Goal: Task Accomplishment & Management: Complete application form

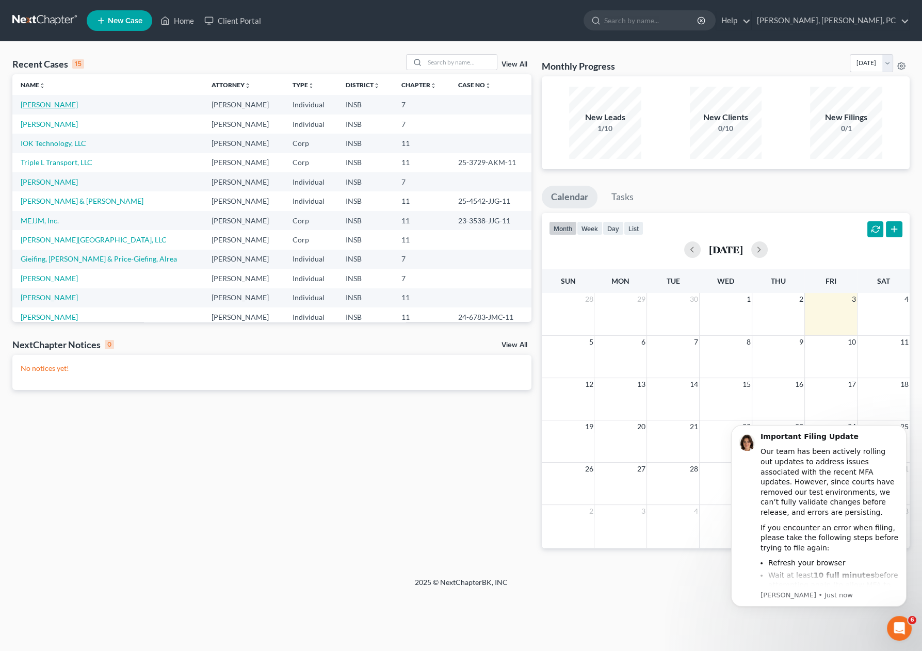
click at [53, 106] on link "[PERSON_NAME]" at bounding box center [49, 104] width 57 height 9
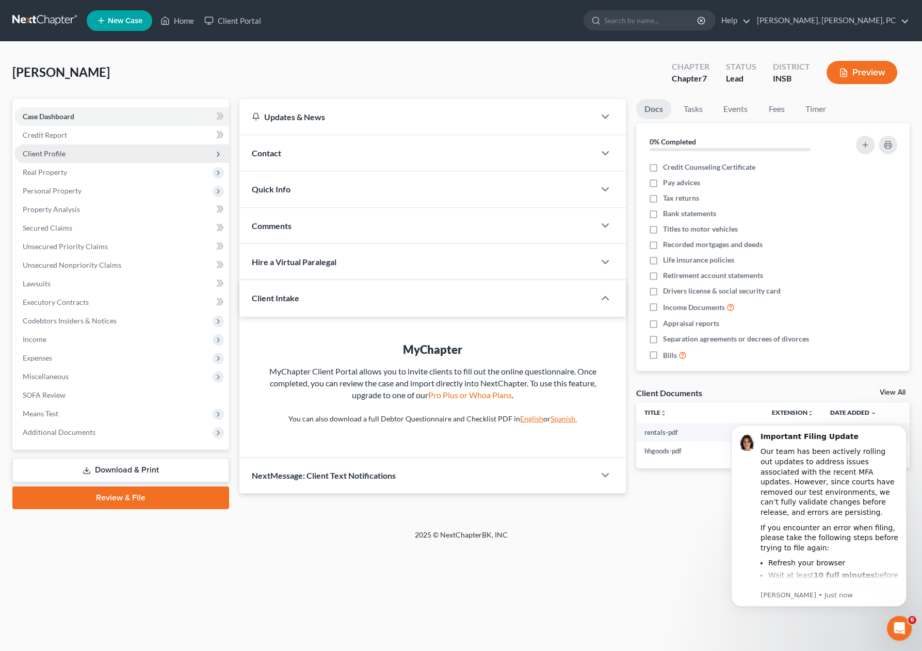
click at [69, 149] on span "Client Profile" at bounding box center [121, 154] width 215 height 19
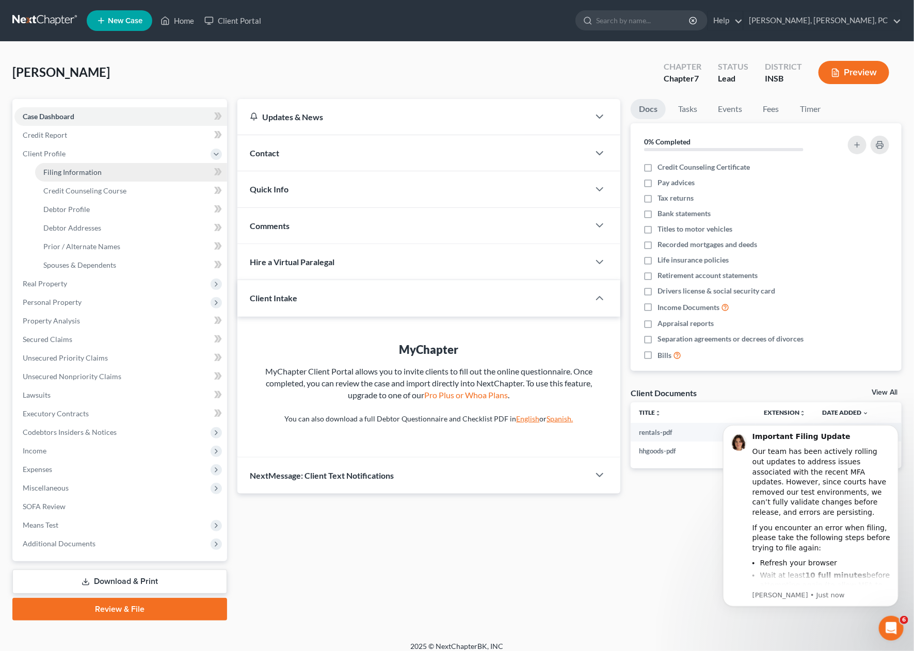
click at [79, 171] on span "Filing Information" at bounding box center [72, 172] width 58 height 9
select select "0"
select select "3"
select select "0"
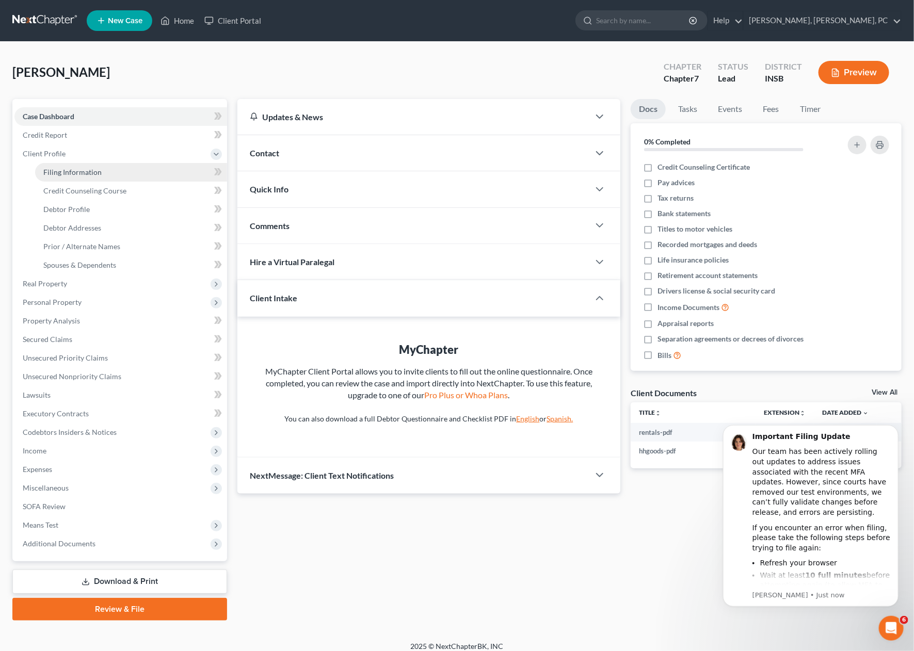
select select "15"
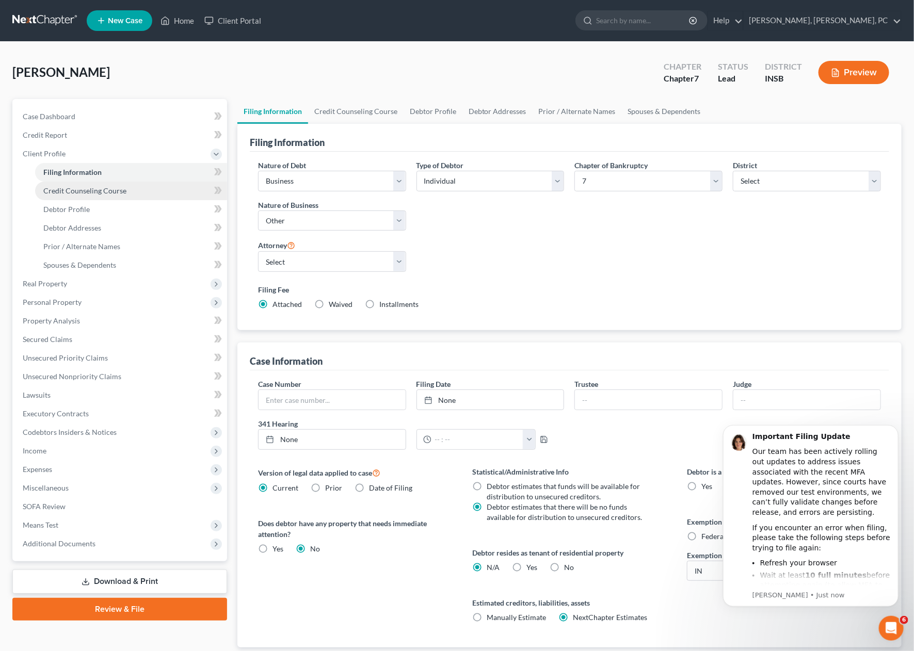
click at [85, 186] on span "Credit Counseling Course" at bounding box center [84, 190] width 83 height 9
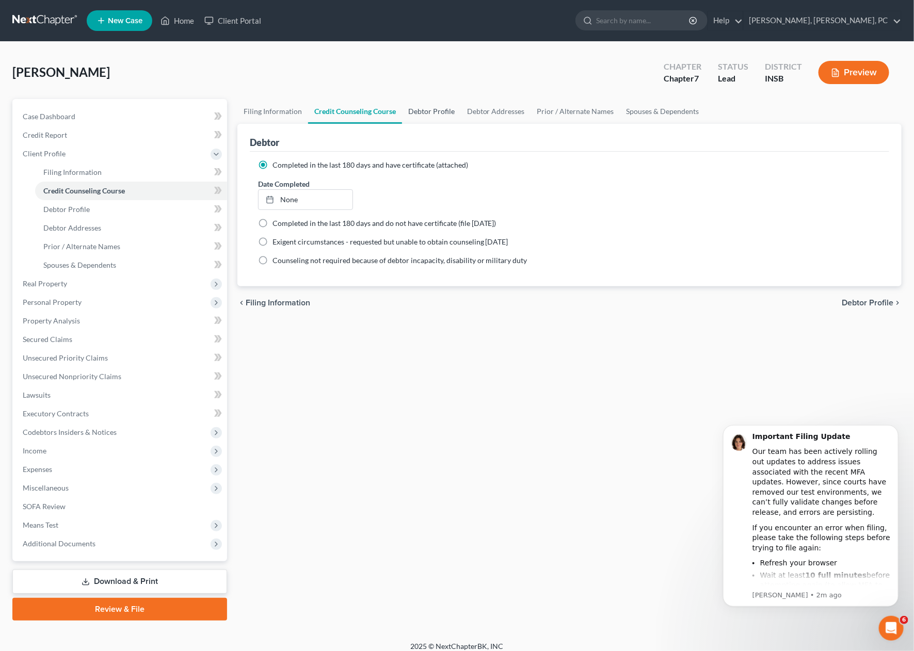
click at [423, 110] on link "Debtor Profile" at bounding box center [431, 111] width 59 height 25
select select "0"
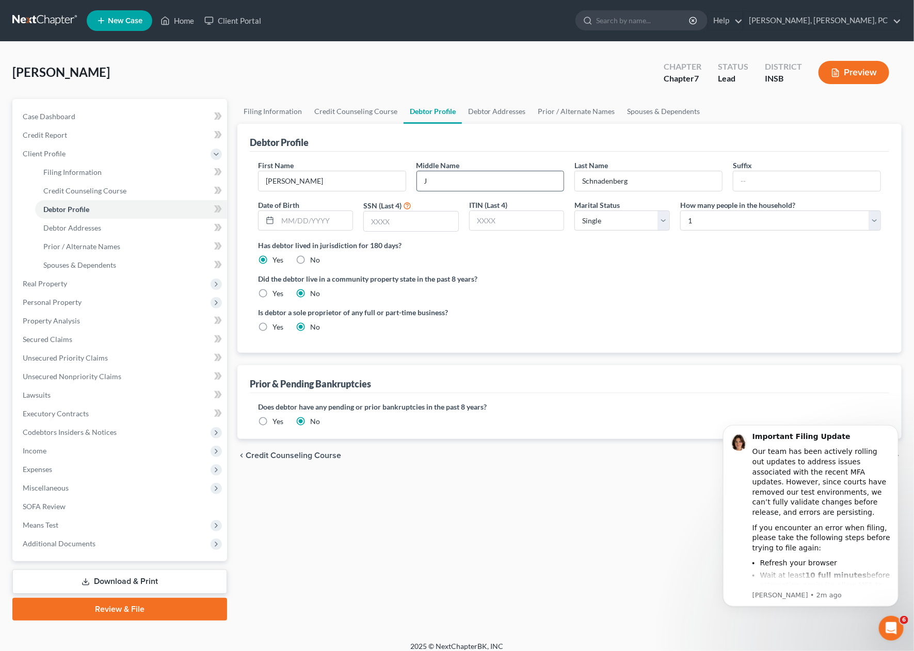
click at [444, 176] on input "J" at bounding box center [490, 181] width 147 height 20
type input "[PERSON_NAME]"
click at [309, 217] on input "text" at bounding box center [315, 221] width 75 height 20
click at [630, 551] on div "Filing Information Credit Counseling Course Debtor Profile Debtor Addresses Pri…" at bounding box center [569, 360] width 675 height 522
click at [322, 220] on input "text" at bounding box center [315, 221] width 75 height 20
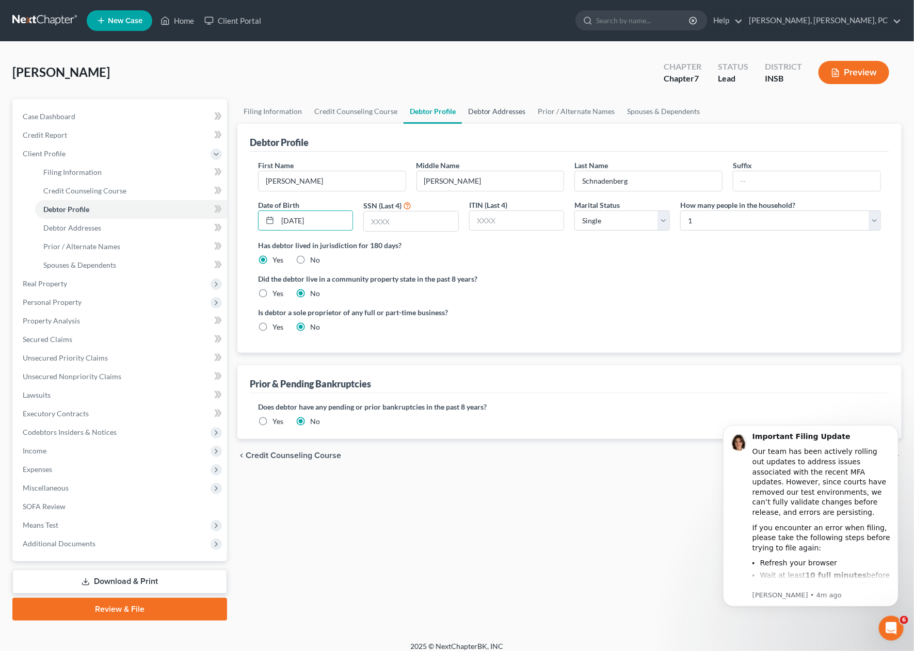
type input "[DATE]"
click at [482, 106] on link "Debtor Addresses" at bounding box center [497, 111] width 70 height 25
select select "0"
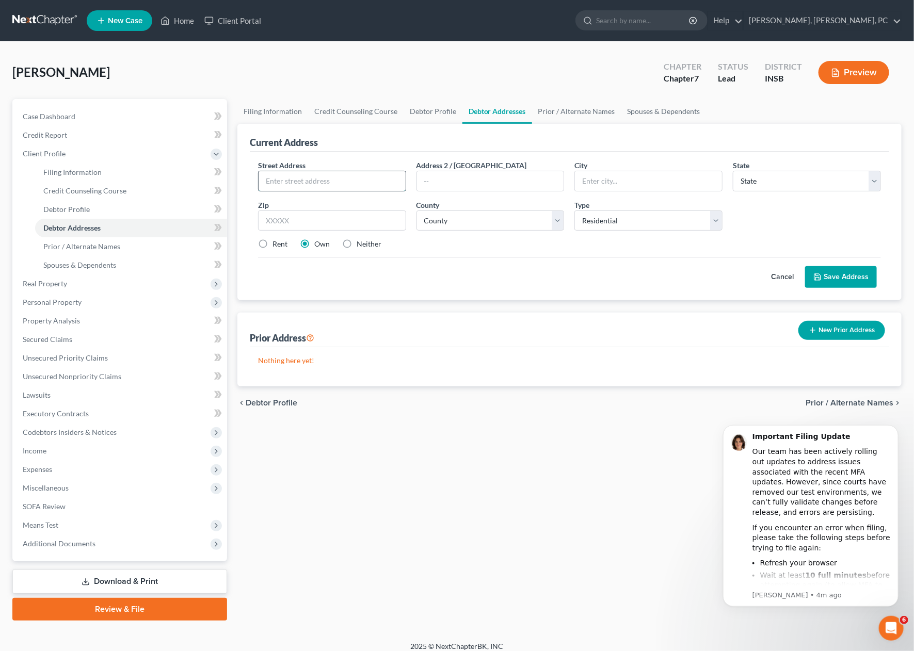
click at [354, 183] on input "text" at bounding box center [332, 181] width 147 height 20
type input "[STREET_ADDRESS]"
click at [347, 215] on input "text" at bounding box center [332, 221] width 148 height 21
type input "46062"
click at [602, 179] on input "text" at bounding box center [648, 181] width 147 height 20
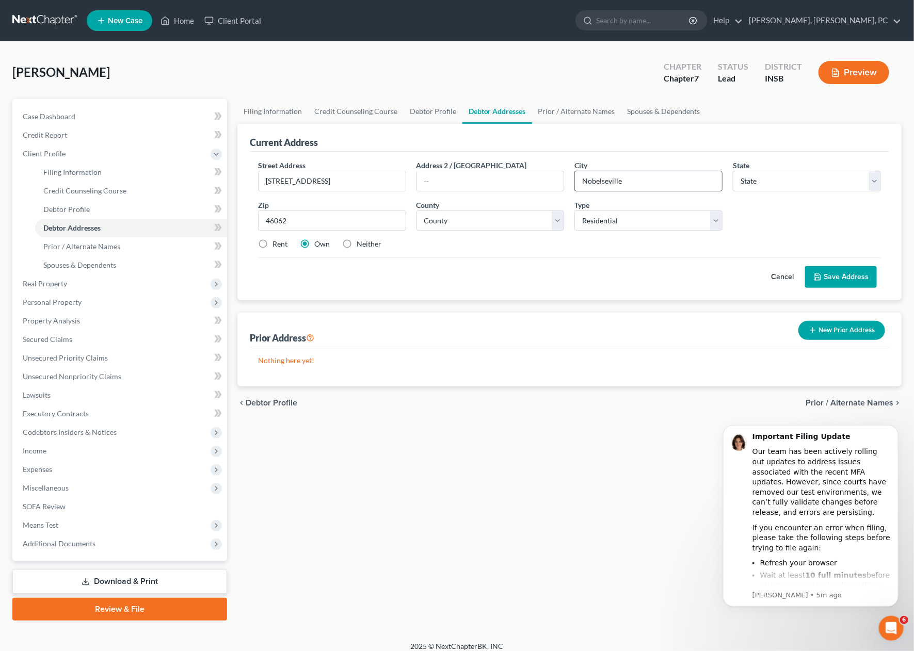
click at [602, 180] on input "Nobelseville" at bounding box center [648, 181] width 147 height 20
type input "[GEOGRAPHIC_DATA]"
click at [778, 181] on select "State [US_STATE] AK AR AZ CA CO CT DE DC [GEOGRAPHIC_DATA] [GEOGRAPHIC_DATA] GU…" at bounding box center [807, 181] width 148 height 21
select select "15"
click at [733, 171] on select "State [US_STATE] AK AR AZ CA CO CT DE DC [GEOGRAPHIC_DATA] [GEOGRAPHIC_DATA] GU…" at bounding box center [807, 181] width 148 height 21
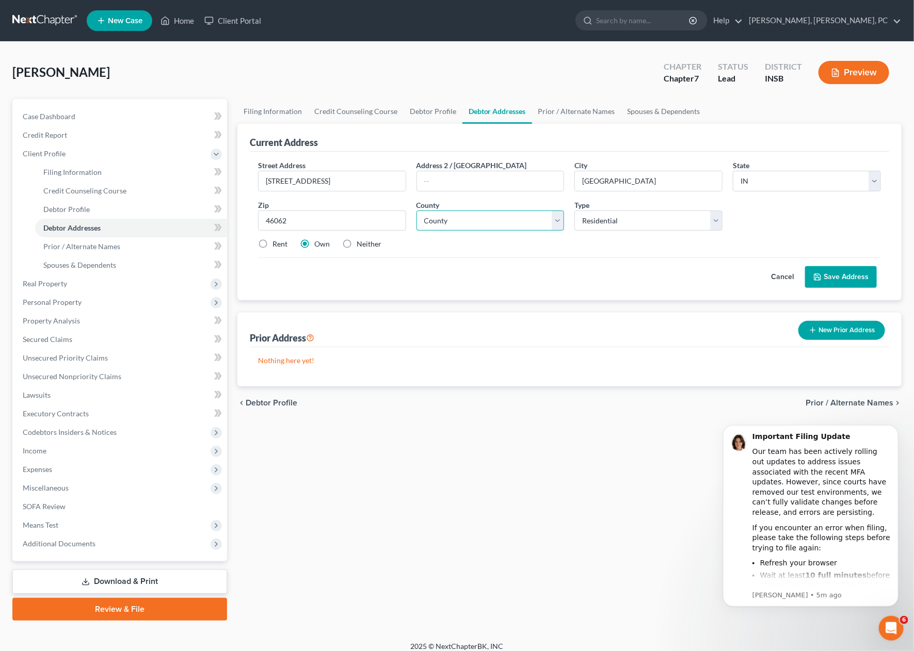
click at [482, 218] on select "County [GEOGRAPHIC_DATA] [GEOGRAPHIC_DATA] [GEOGRAPHIC_DATA] [GEOGRAPHIC_DATA] …" at bounding box center [490, 221] width 148 height 21
select select "28"
click at [416, 211] on select "County [GEOGRAPHIC_DATA] [GEOGRAPHIC_DATA] [GEOGRAPHIC_DATA] [GEOGRAPHIC_DATA] …" at bounding box center [490, 221] width 148 height 21
click at [470, 416] on div "chevron_left Debtor Profile Prior / Alternate Names chevron_right" at bounding box center [569, 403] width 664 height 33
click at [852, 271] on button "Save Address" at bounding box center [841, 277] width 72 height 22
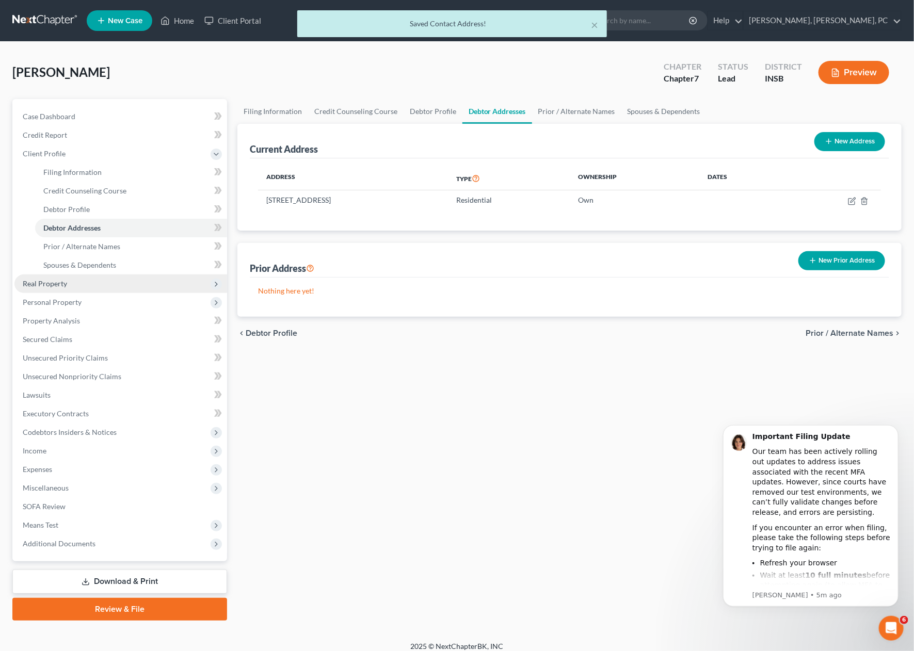
click at [74, 284] on span "Real Property" at bounding box center [120, 284] width 213 height 19
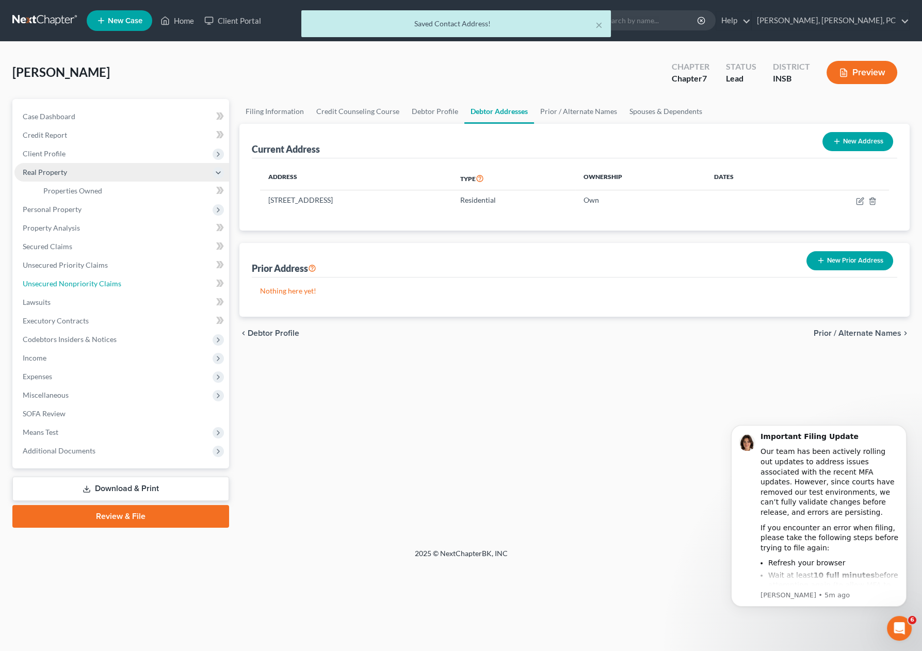
click at [74, 284] on span "Unsecured Nonpriority Claims" at bounding box center [72, 283] width 99 height 9
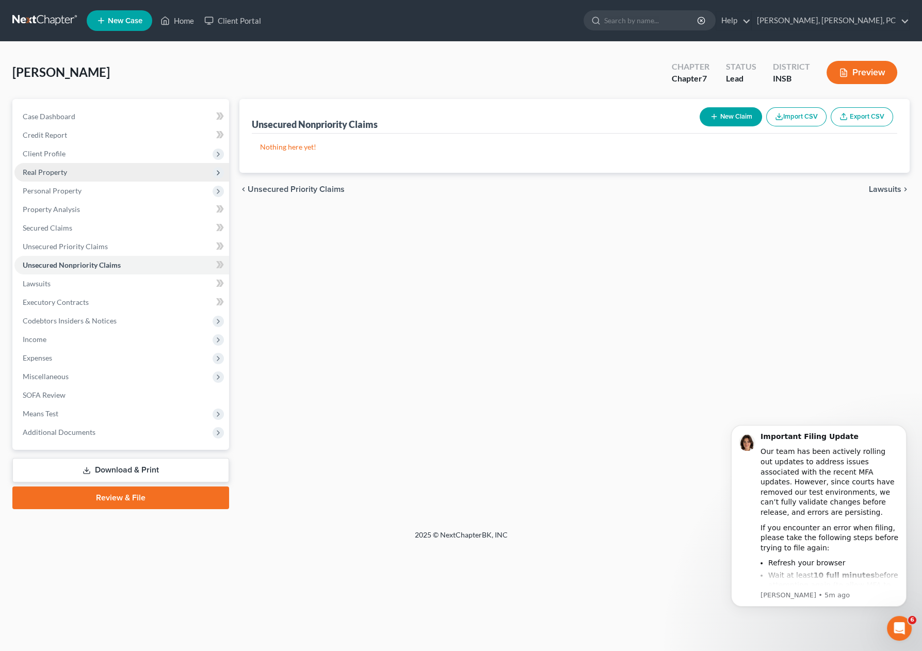
click at [57, 173] on span "Real Property" at bounding box center [45, 172] width 44 height 9
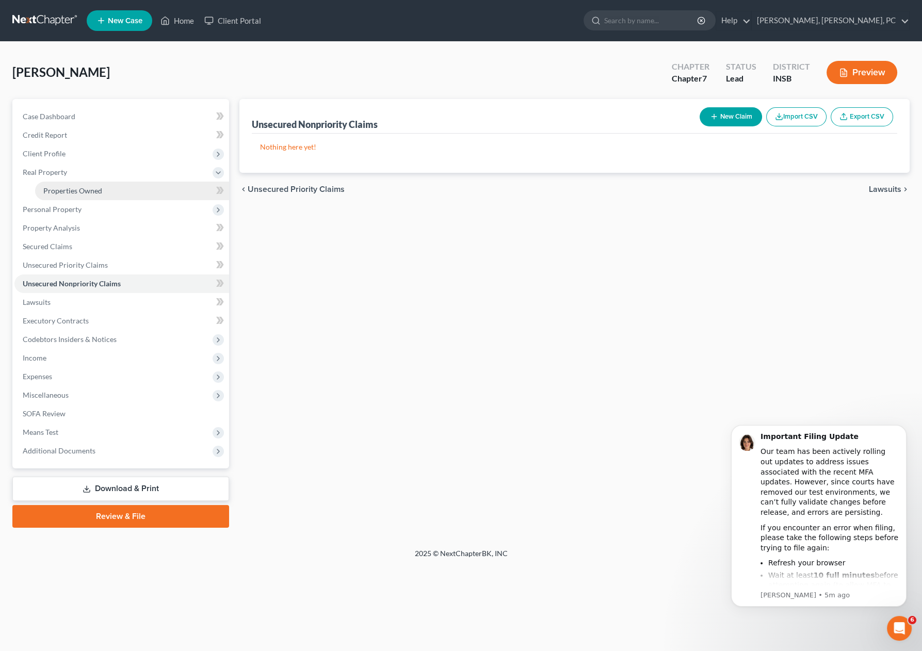
click at [62, 187] on span "Properties Owned" at bounding box center [72, 190] width 59 height 9
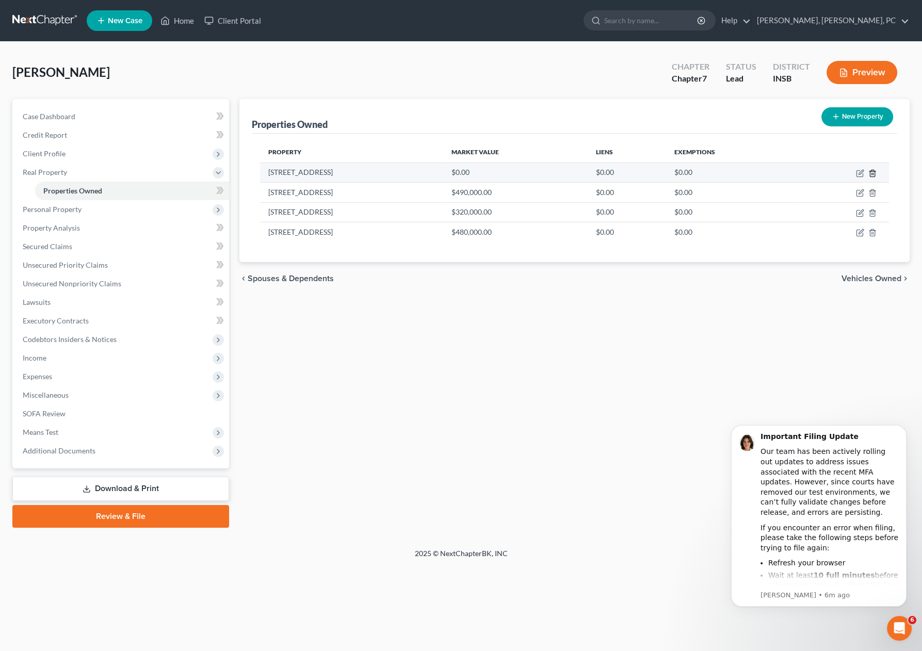
click at [872, 171] on icon "button" at bounding box center [873, 173] width 8 height 8
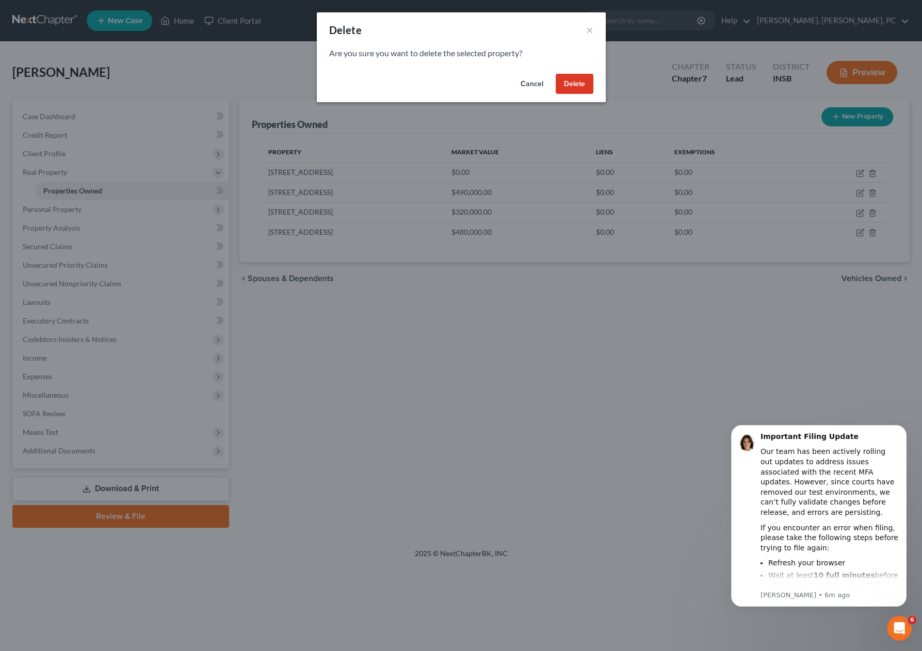
click at [581, 85] on button "Delete" at bounding box center [575, 84] width 38 height 21
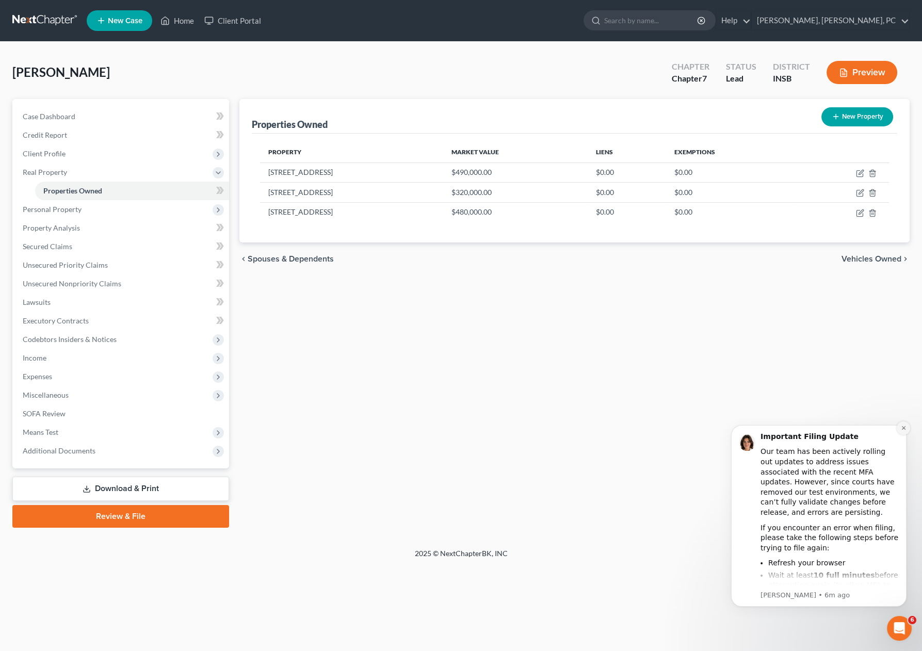
click at [901, 430] on icon "Dismiss notification" at bounding box center [904, 428] width 6 height 6
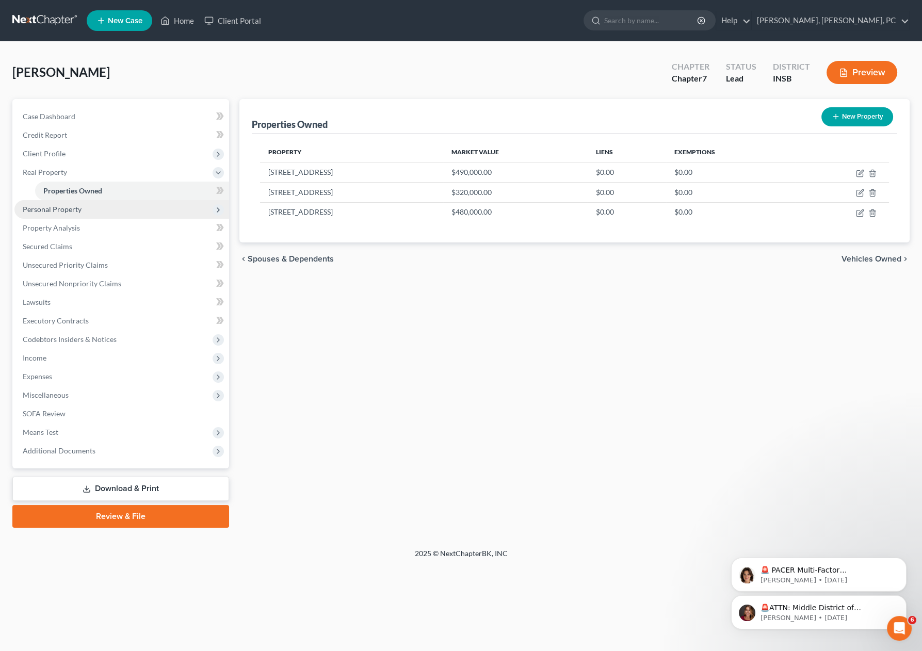
click at [132, 200] on span "Personal Property" at bounding box center [121, 209] width 215 height 19
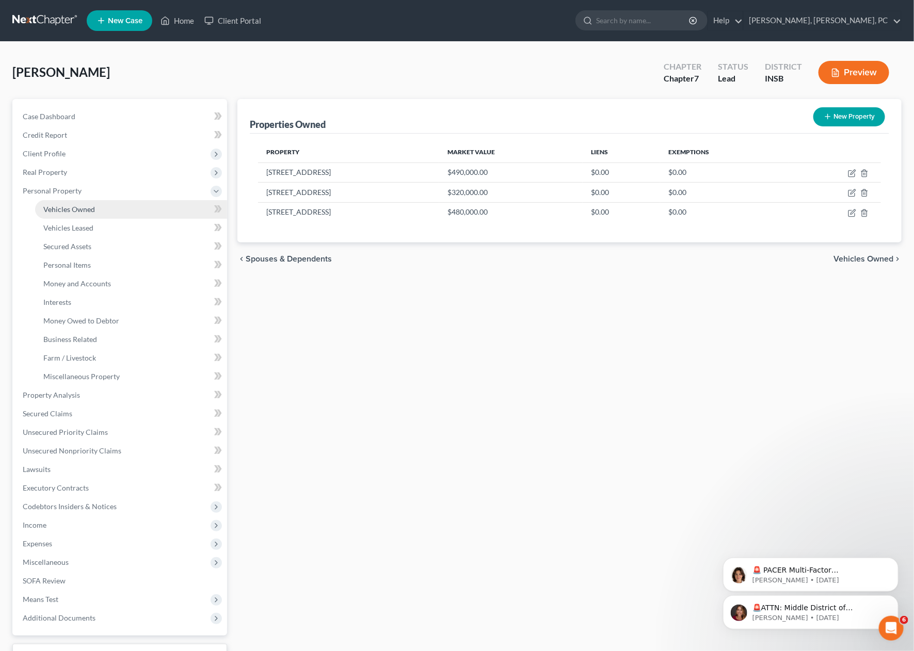
click at [132, 205] on link "Vehicles Owned" at bounding box center [131, 209] width 192 height 19
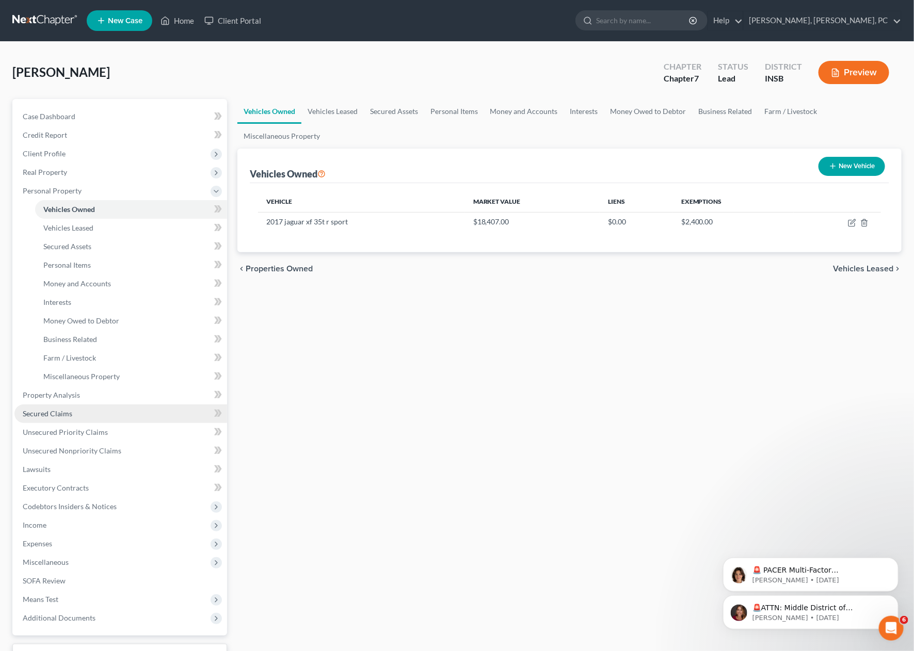
click at [61, 413] on span "Secured Claims" at bounding box center [48, 413] width 50 height 9
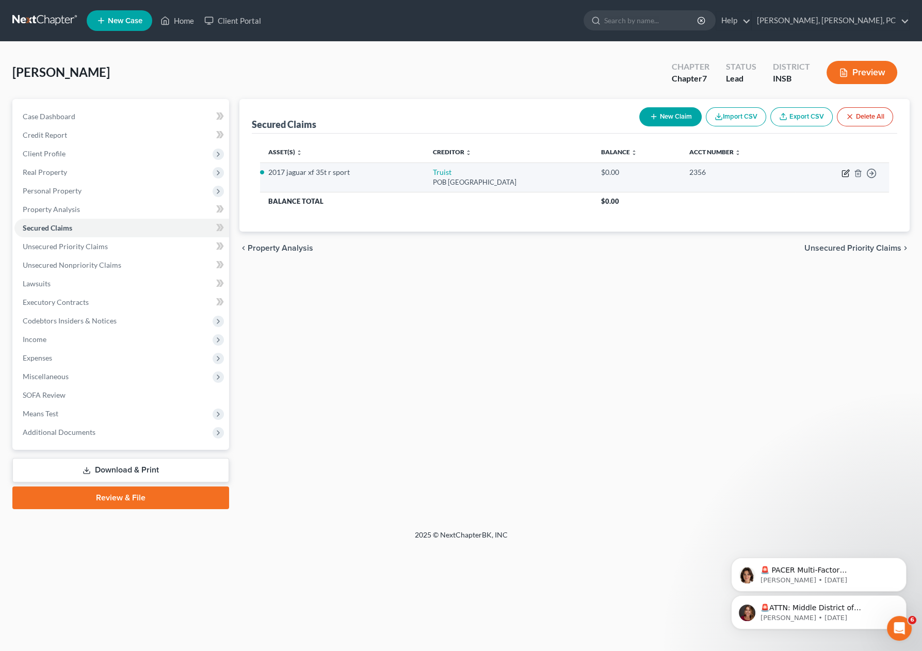
click at [847, 172] on icon "button" at bounding box center [846, 173] width 8 height 8
select select "28"
select select "2"
select select "0"
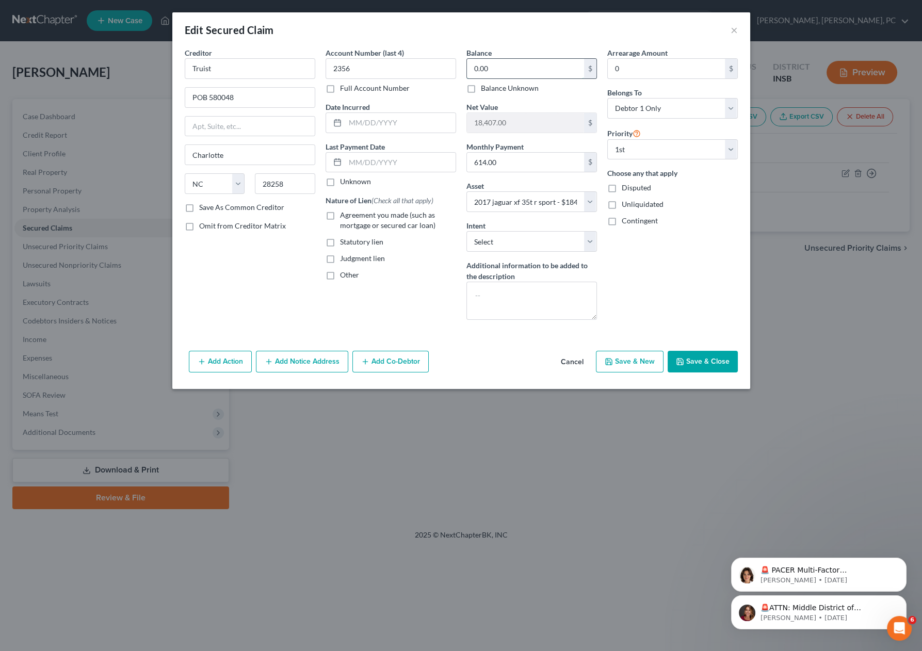
click at [482, 67] on input "0.00" at bounding box center [525, 69] width 117 height 20
type input "15,500"
click at [704, 358] on button "Save & Close" at bounding box center [703, 362] width 70 height 22
select select
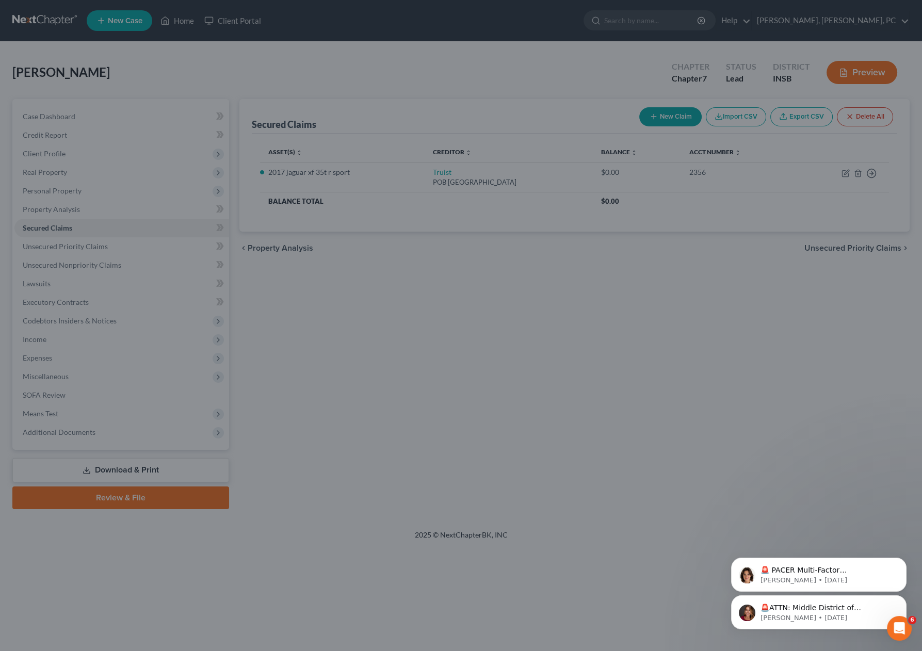
type input "15,500.00"
type input "2,907.00"
select select "2"
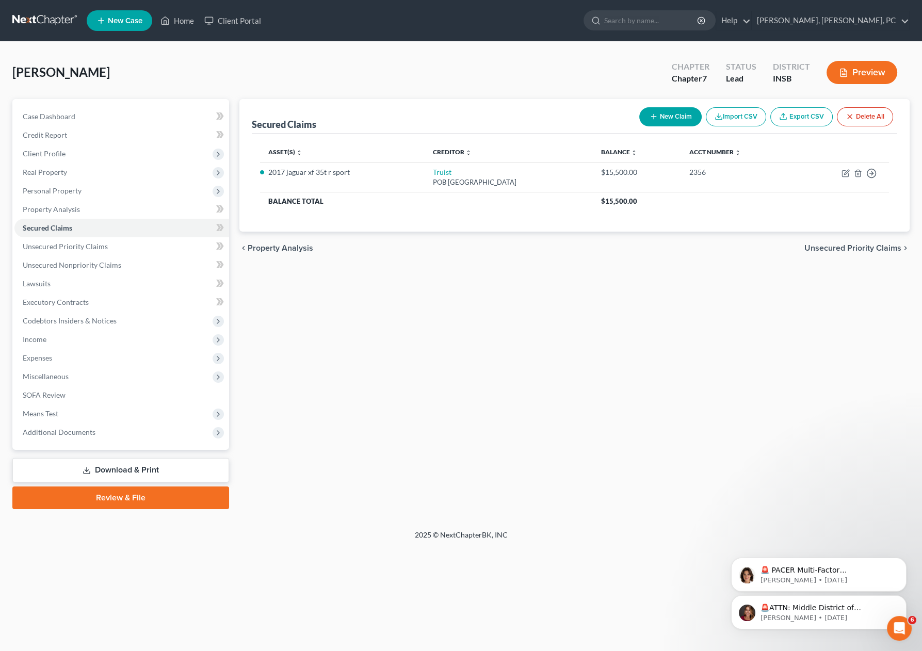
click at [361, 508] on div "Petition Navigation Case Dashboard Payments Invoices Payments Payments Credit R…" at bounding box center [460, 308] width 897 height 419
click at [65, 149] on span "Client Profile" at bounding box center [121, 154] width 215 height 19
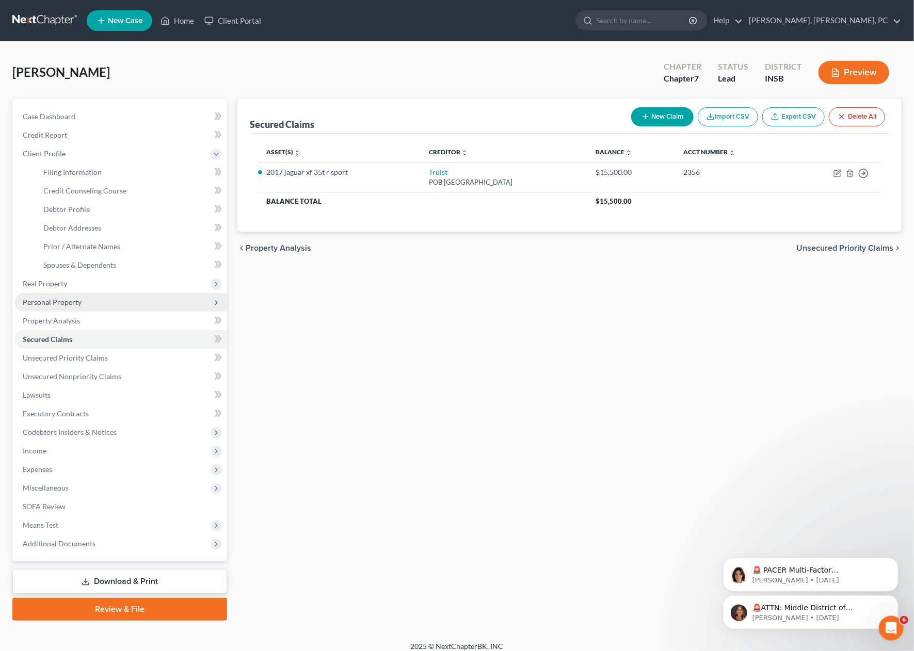
click at [81, 304] on span "Personal Property" at bounding box center [120, 302] width 213 height 19
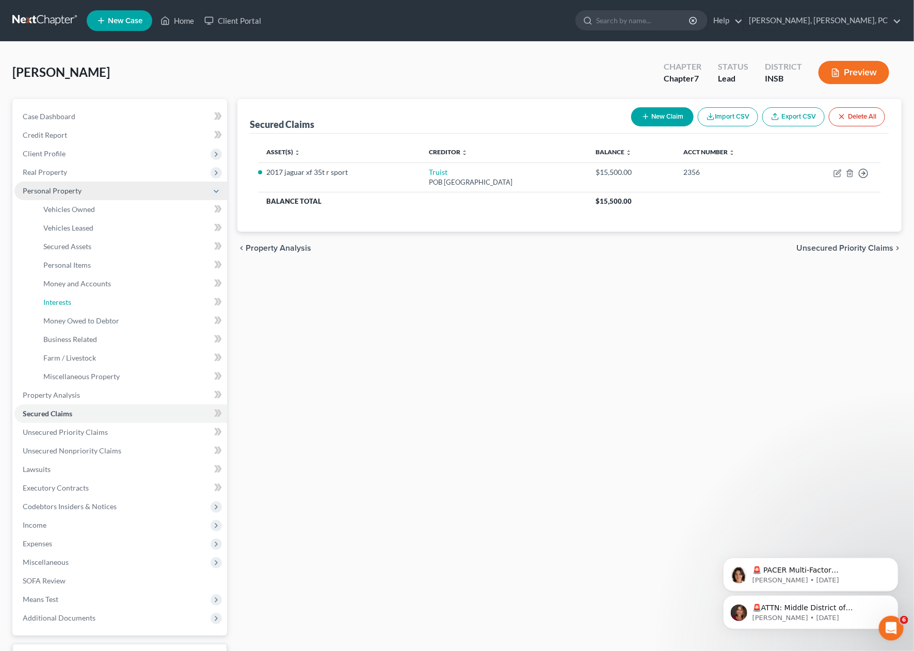
click at [81, 304] on link "Interests" at bounding box center [131, 302] width 192 height 19
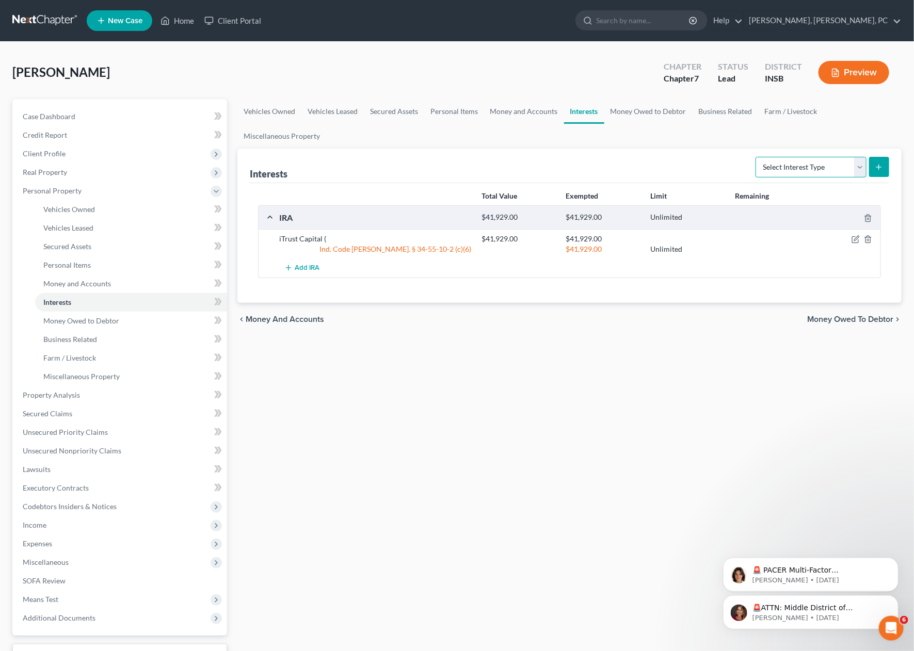
click at [780, 166] on select "Select Interest Type 401K Annuity Bond Education IRA Government Bond Government…" at bounding box center [811, 167] width 111 height 21
click at [614, 420] on div "Vehicles Owned Vehicles Leased Secured Assets Personal Items Money and Accounts…" at bounding box center [569, 397] width 675 height 596
click at [789, 166] on select "Select Interest Type 401K Annuity Bond Education IRA Government Bond Government…" at bounding box center [811, 167] width 111 height 21
click at [440, 497] on div "Vehicles Owned Vehicles Leased Secured Assets Personal Items Money and Accounts…" at bounding box center [569, 397] width 675 height 596
click at [94, 405] on link "Secured Claims" at bounding box center [120, 414] width 213 height 19
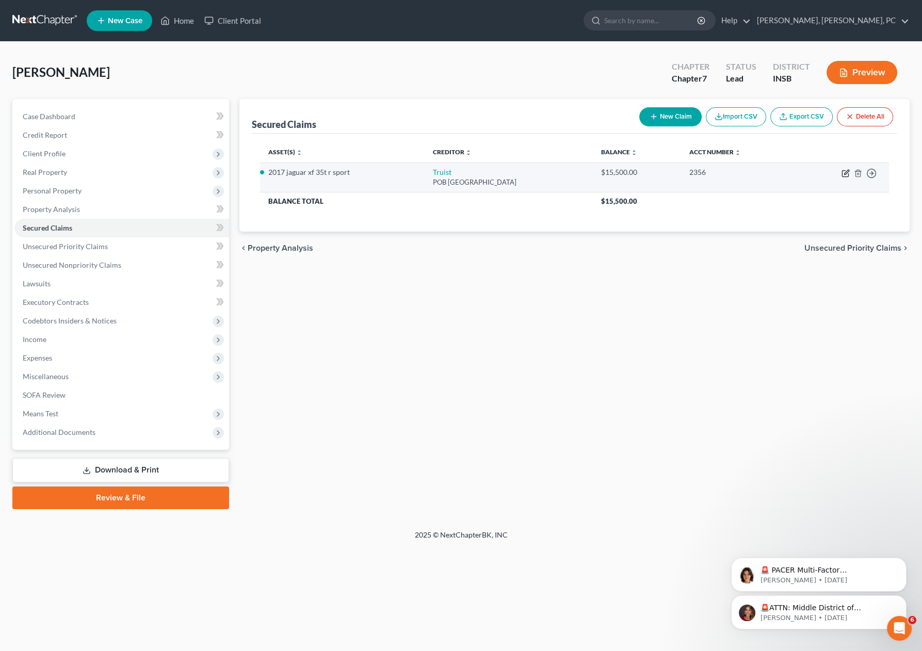
click at [844, 173] on icon "button" at bounding box center [846, 173] width 8 height 8
select select "28"
select select "0"
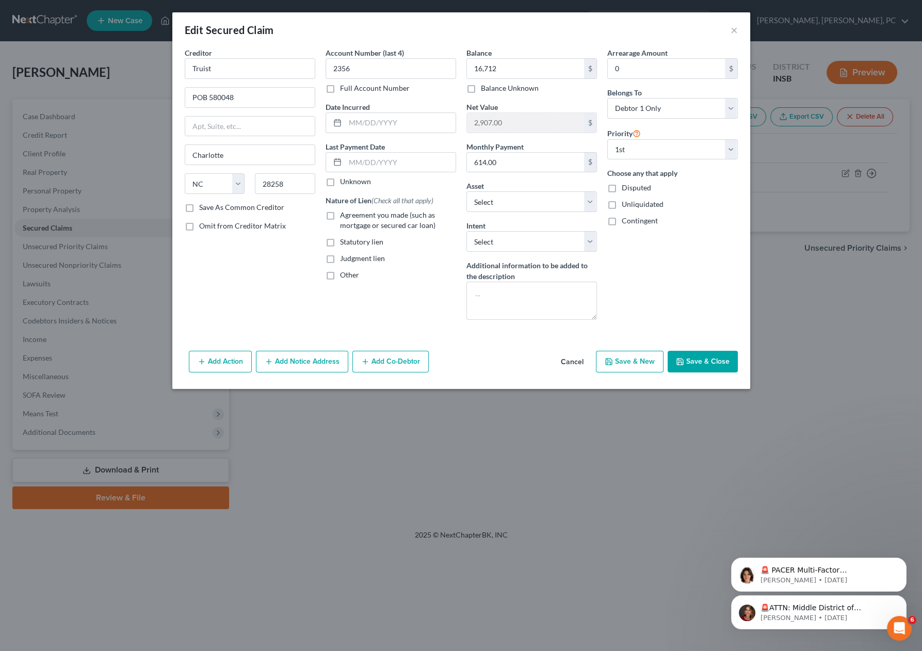
click at [698, 365] on button "Save & Close" at bounding box center [703, 362] width 70 height 22
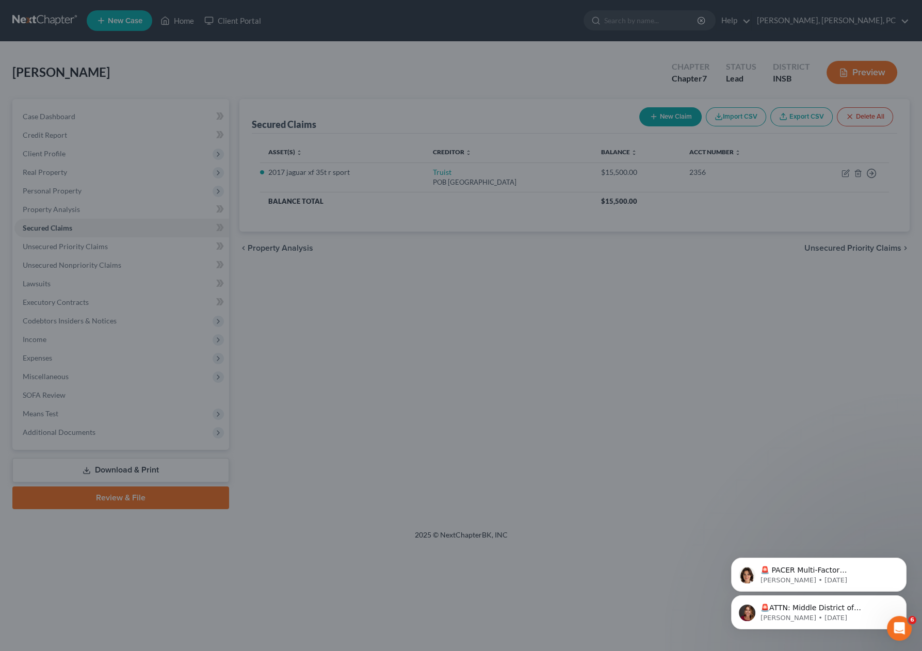
type input "16,712.00"
type input "1,695.00"
select select "2"
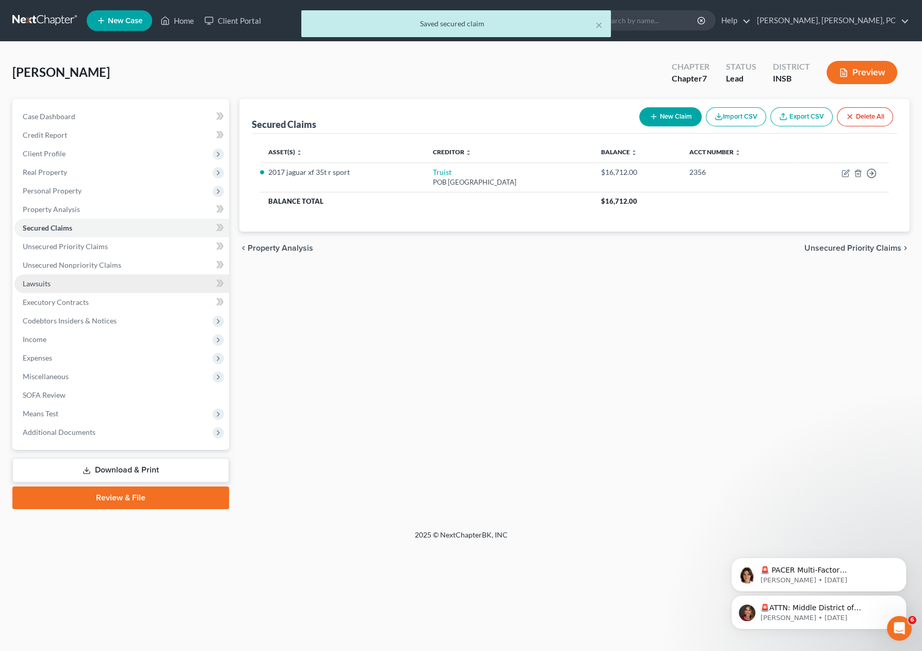
click at [95, 280] on link "Lawsuits" at bounding box center [121, 284] width 215 height 19
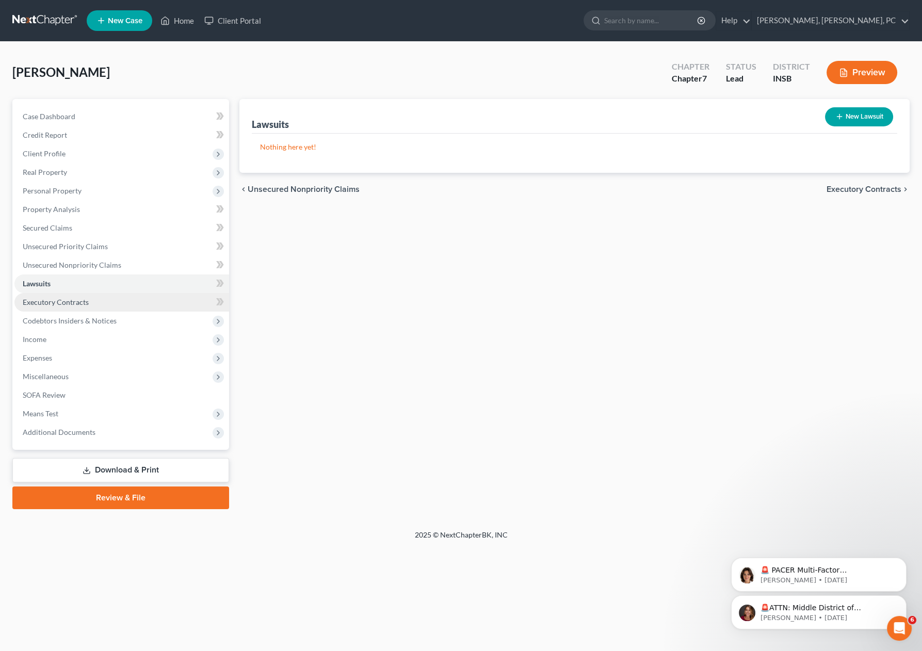
click at [95, 295] on link "Executory Contracts" at bounding box center [121, 302] width 215 height 19
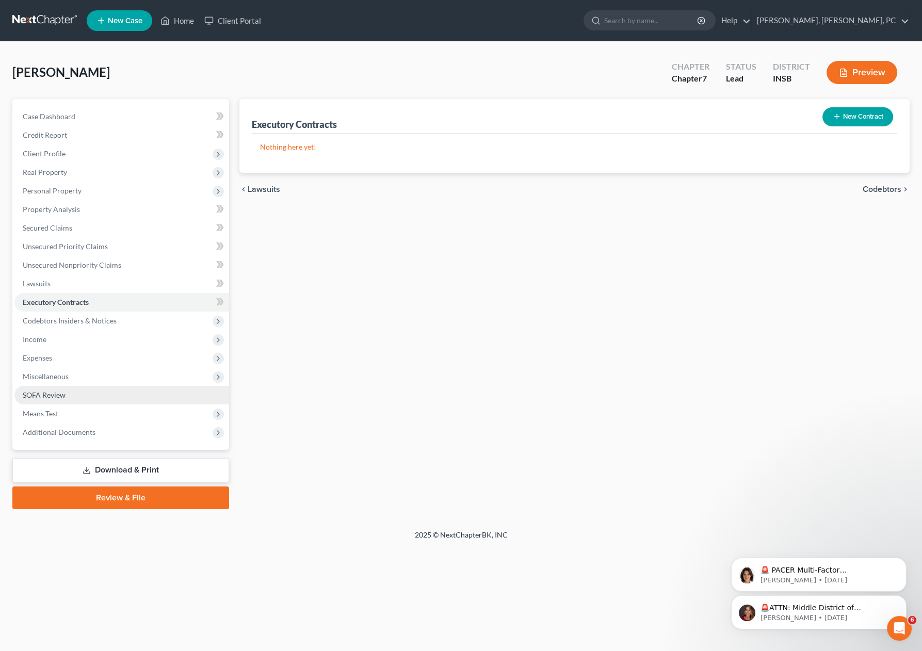
click at [116, 394] on link "SOFA Review" at bounding box center [121, 395] width 215 height 19
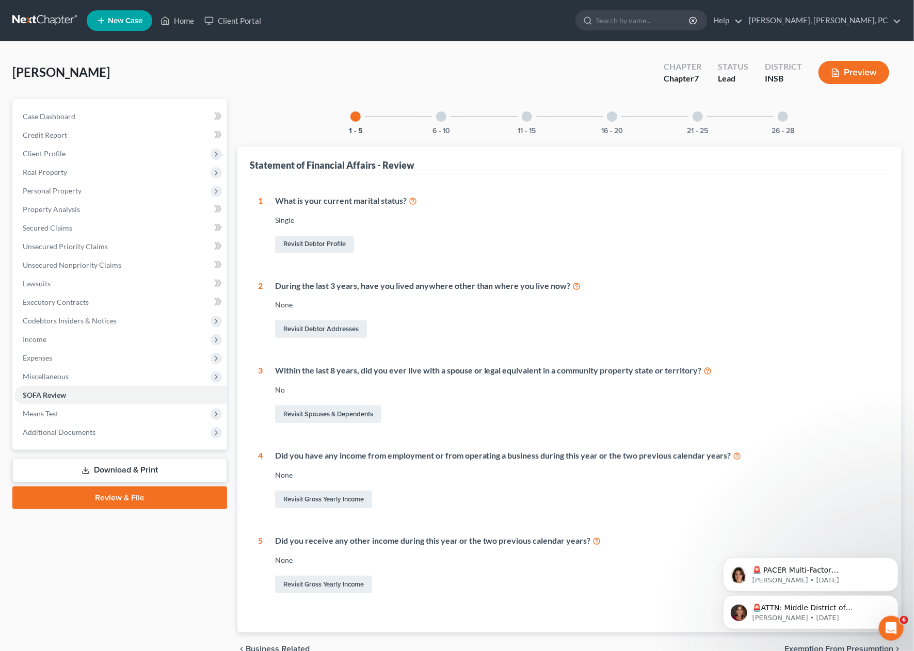
click at [441, 117] on div at bounding box center [441, 116] width 10 height 10
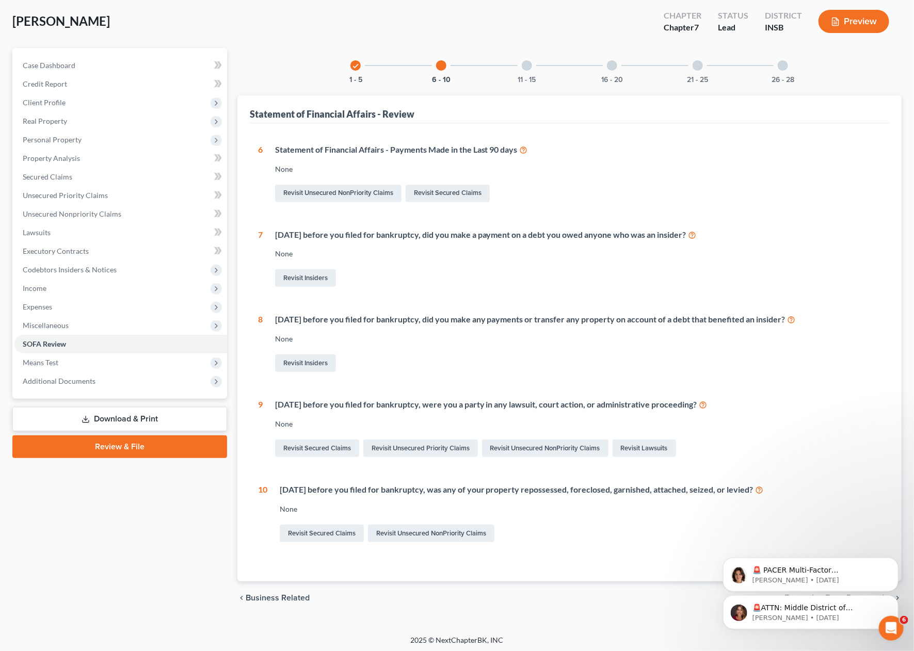
scroll to position [52, 0]
click at [526, 63] on div at bounding box center [527, 64] width 10 height 10
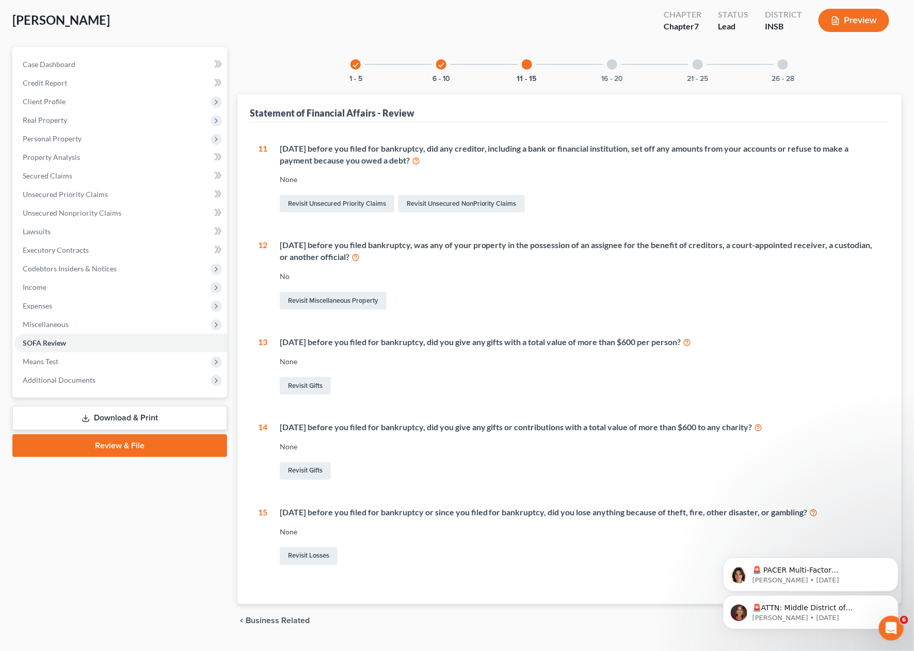
click at [612, 65] on div at bounding box center [612, 64] width 10 height 10
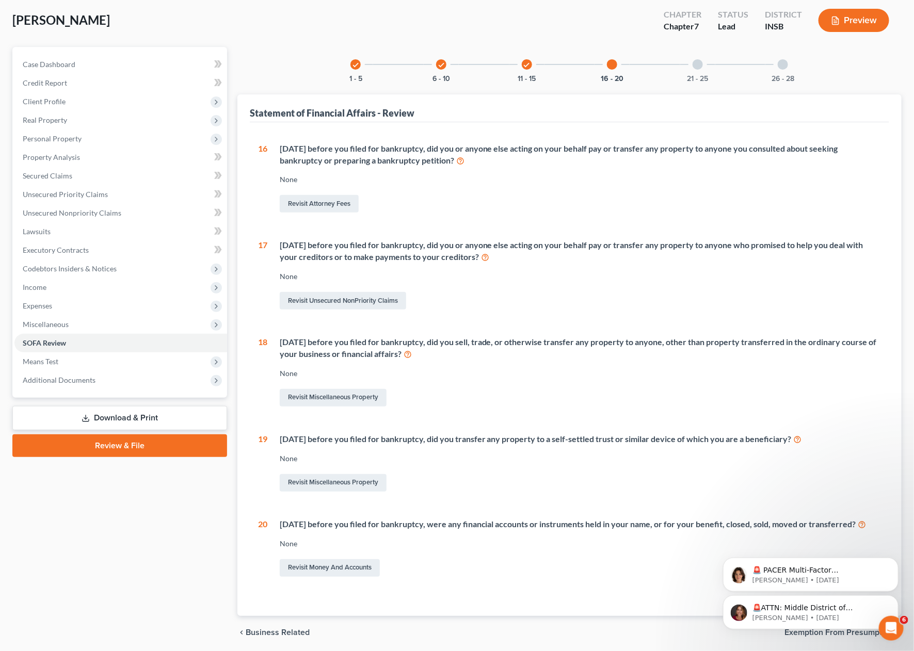
click at [698, 63] on div at bounding box center [698, 64] width 10 height 10
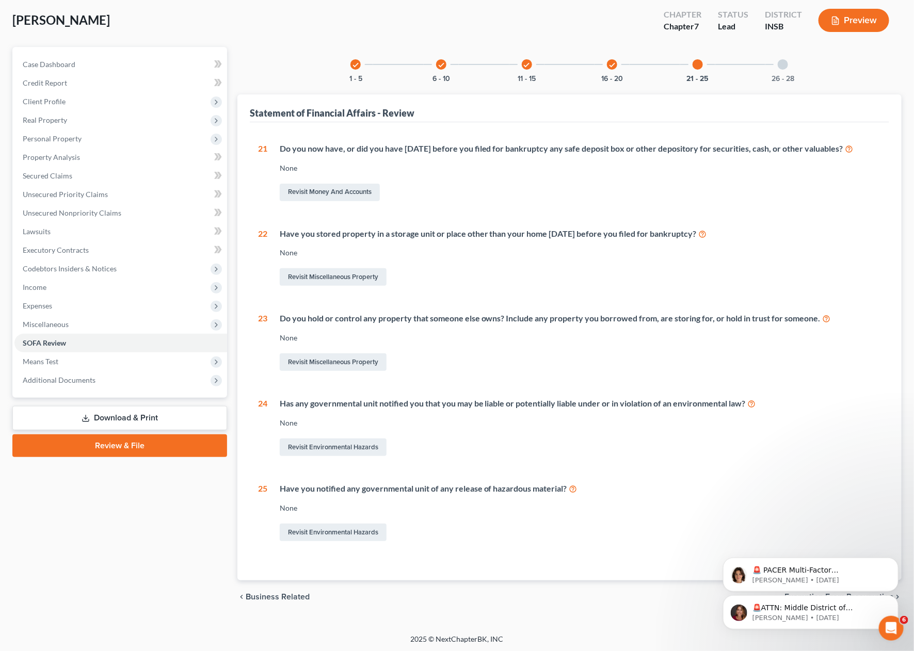
click at [783, 61] on div at bounding box center [783, 64] width 10 height 10
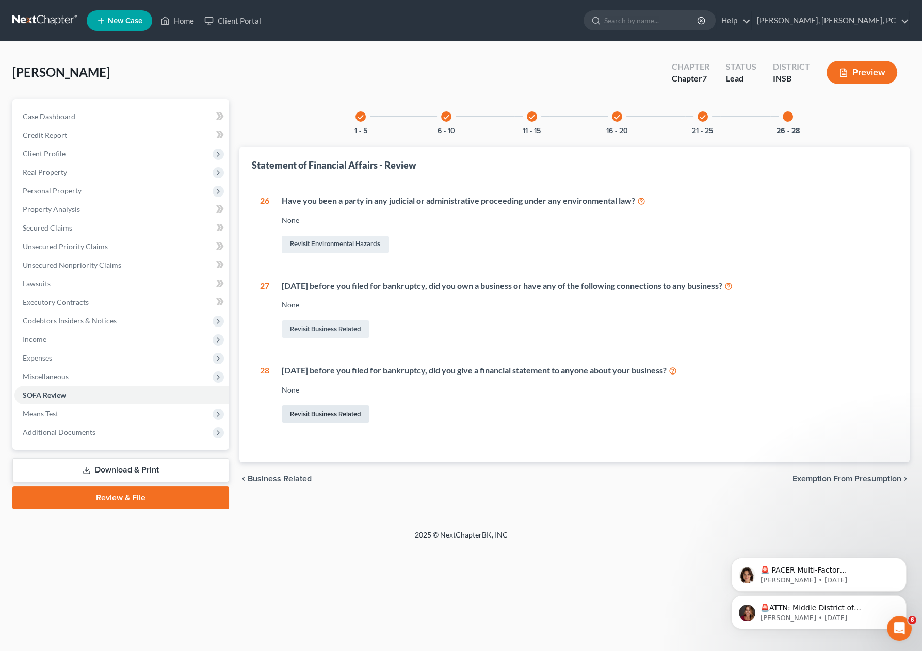
click at [336, 415] on link "Revisit Business Related" at bounding box center [326, 415] width 88 height 18
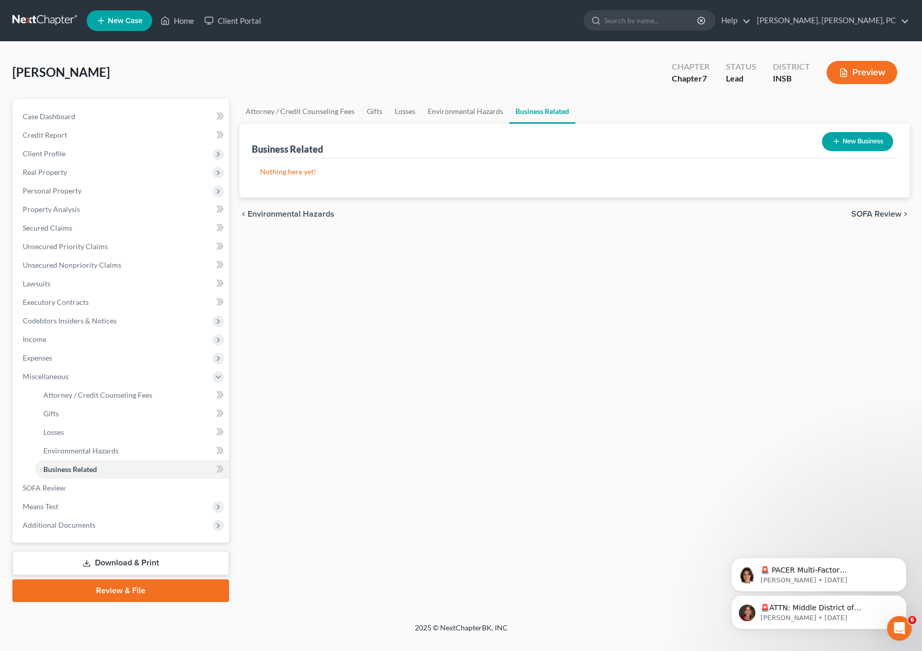
click at [864, 143] on button "New Business" at bounding box center [857, 141] width 71 height 19
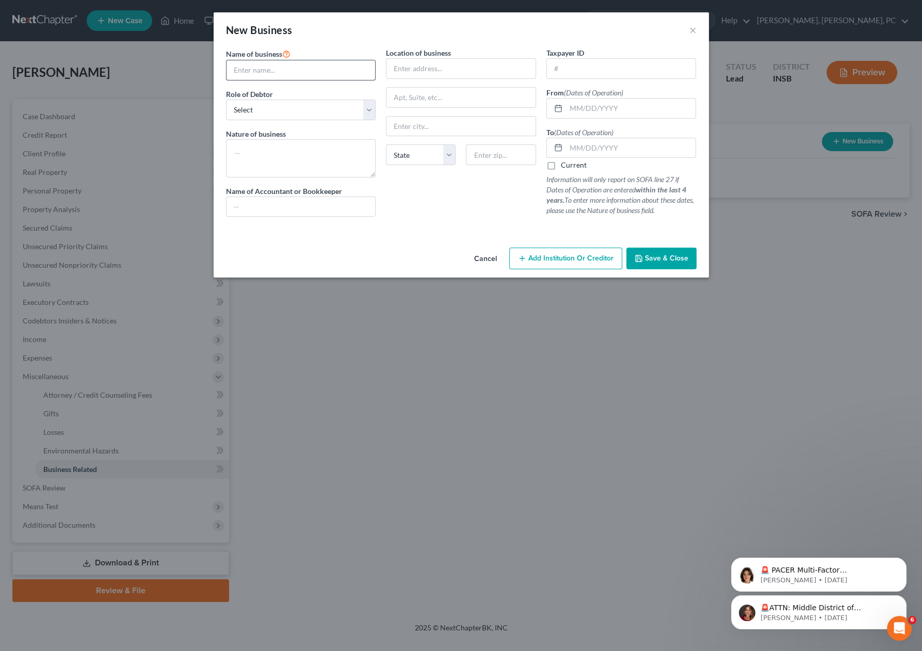
click at [347, 72] on input "text" at bounding box center [301, 70] width 149 height 20
type input "Old National Bank"
click at [276, 106] on select "Select A member of a limited liability company (LLC) or limited liability partn…" at bounding box center [301, 110] width 150 height 21
select select "member"
click at [226, 100] on select "Select A member of a limited liability company (LLC) or limited liability partn…" at bounding box center [301, 110] width 150 height 21
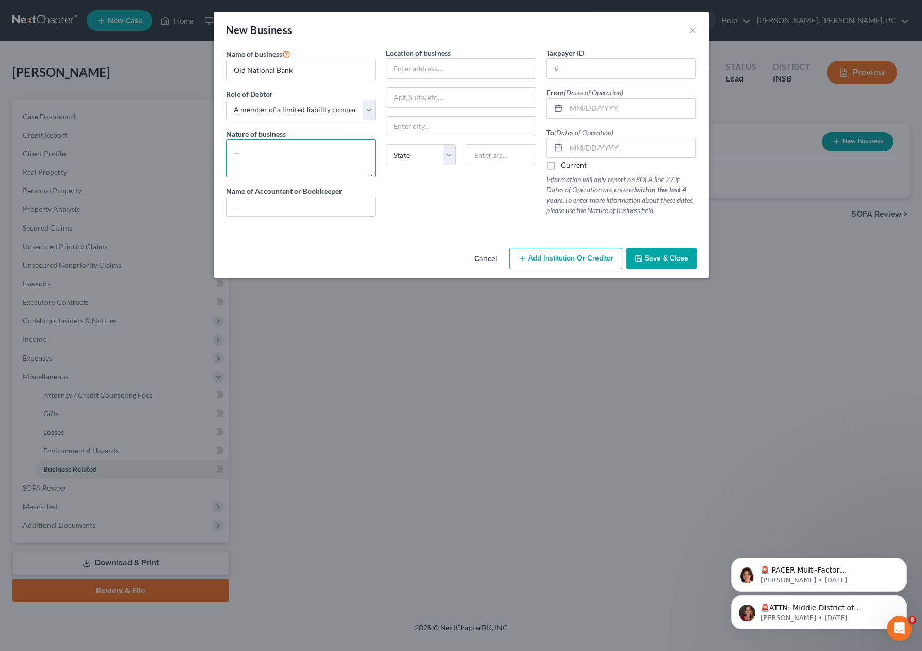
click at [275, 143] on textarea at bounding box center [301, 158] width 150 height 38
type textarea "construction management"
click at [487, 151] on input "text" at bounding box center [501, 155] width 70 height 21
type input "46060"
type input "[GEOGRAPHIC_DATA]"
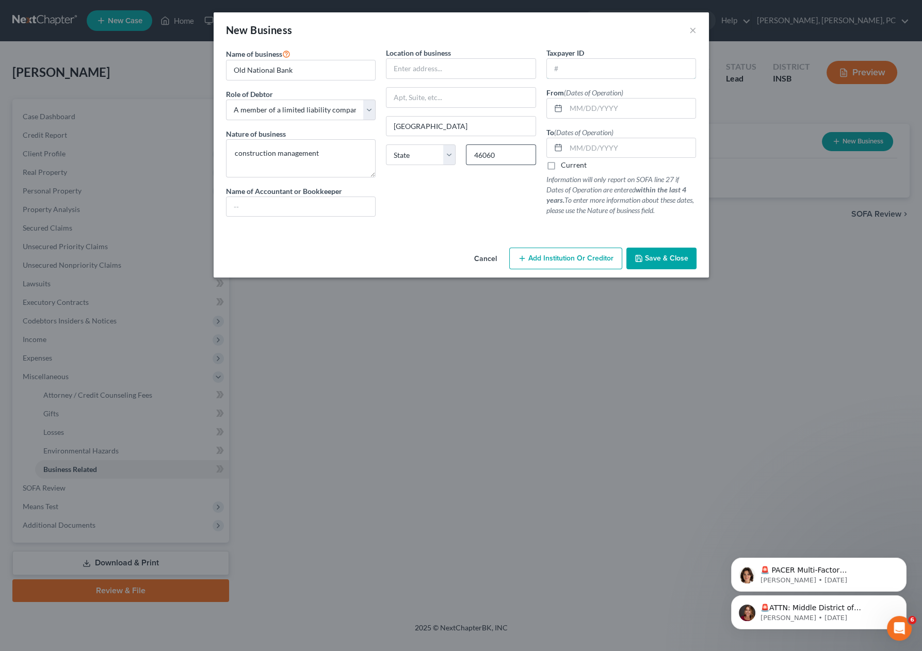
select select "15"
click at [636, 251] on button "Save & Close" at bounding box center [662, 259] width 70 height 22
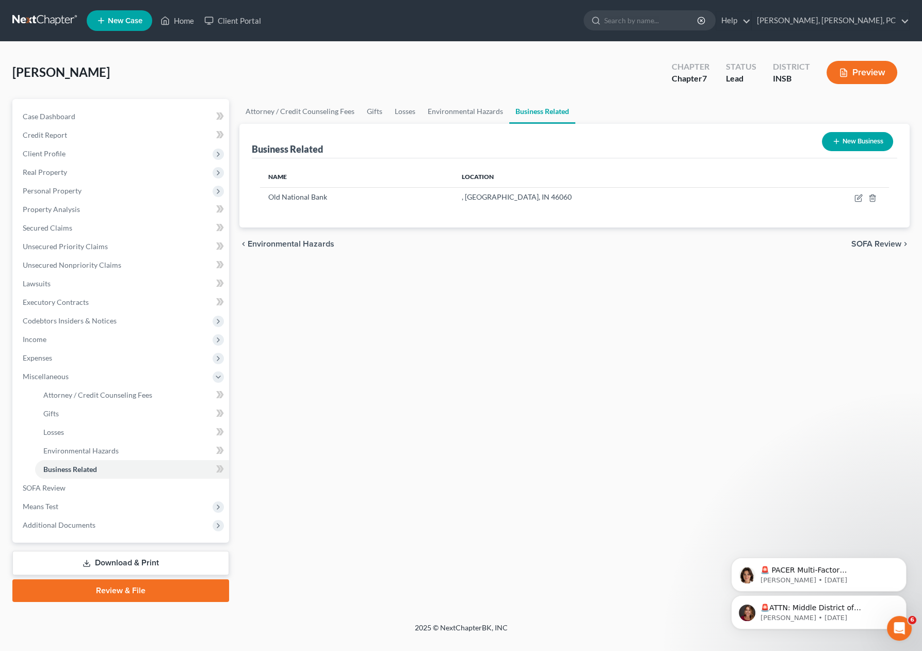
click at [860, 136] on button "New Business" at bounding box center [857, 141] width 71 height 19
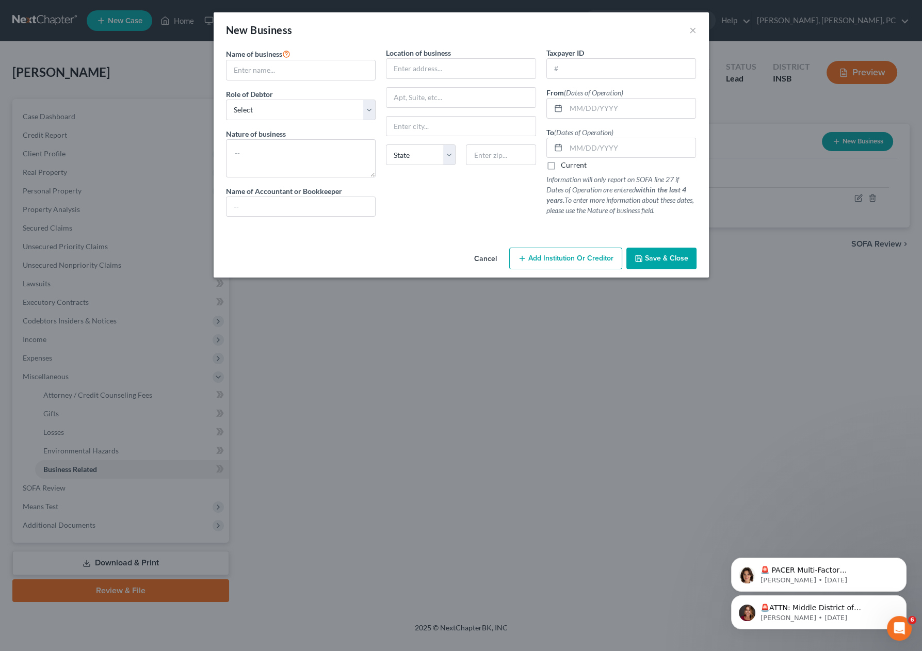
click at [688, 26] on div "New Business ×" at bounding box center [461, 29] width 495 height 35
click at [491, 255] on button "Cancel" at bounding box center [485, 259] width 39 height 21
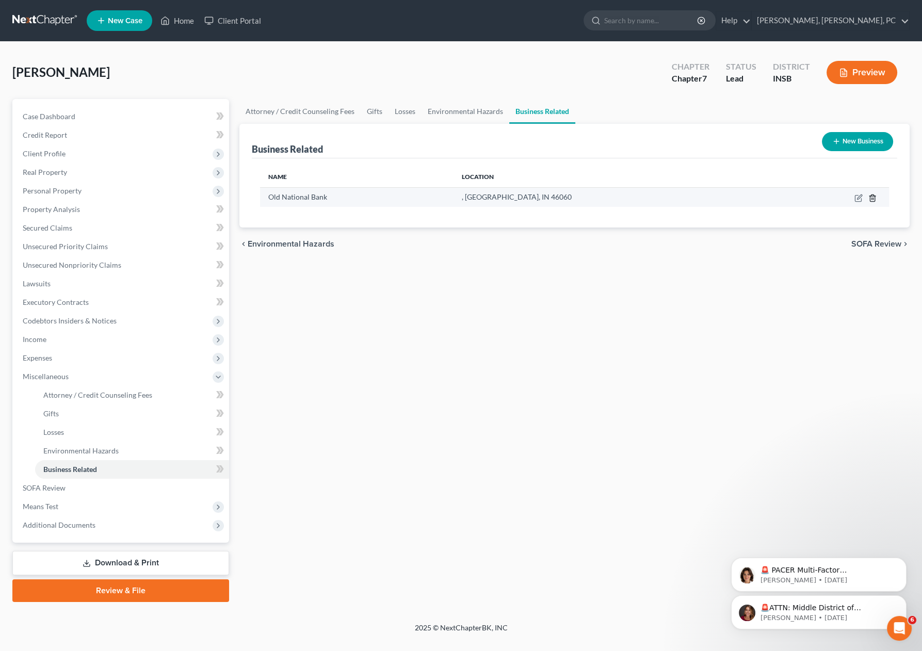
click at [872, 196] on polyline "button" at bounding box center [873, 196] width 6 height 0
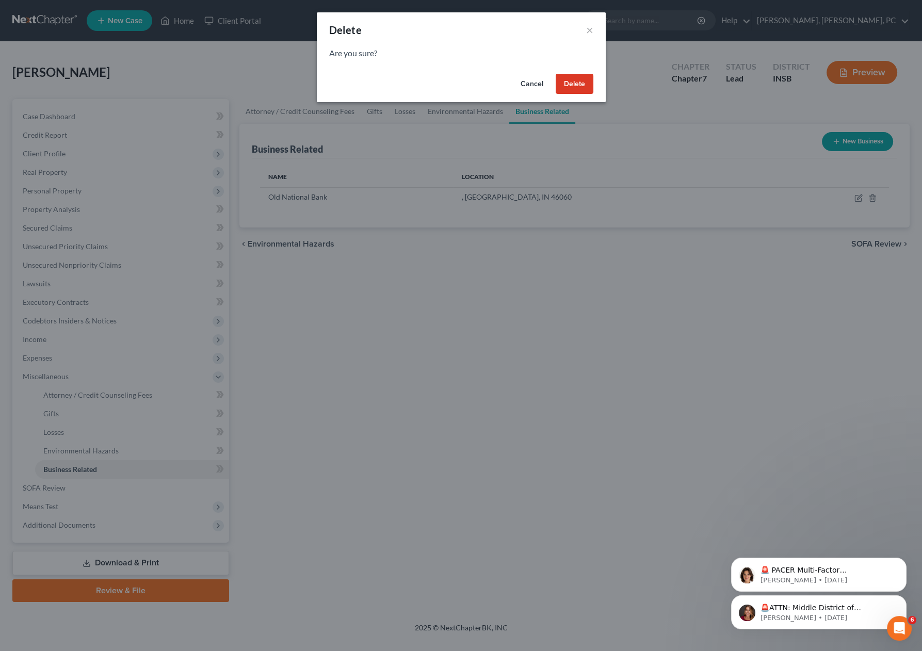
click at [566, 85] on button "Delete" at bounding box center [575, 84] width 38 height 21
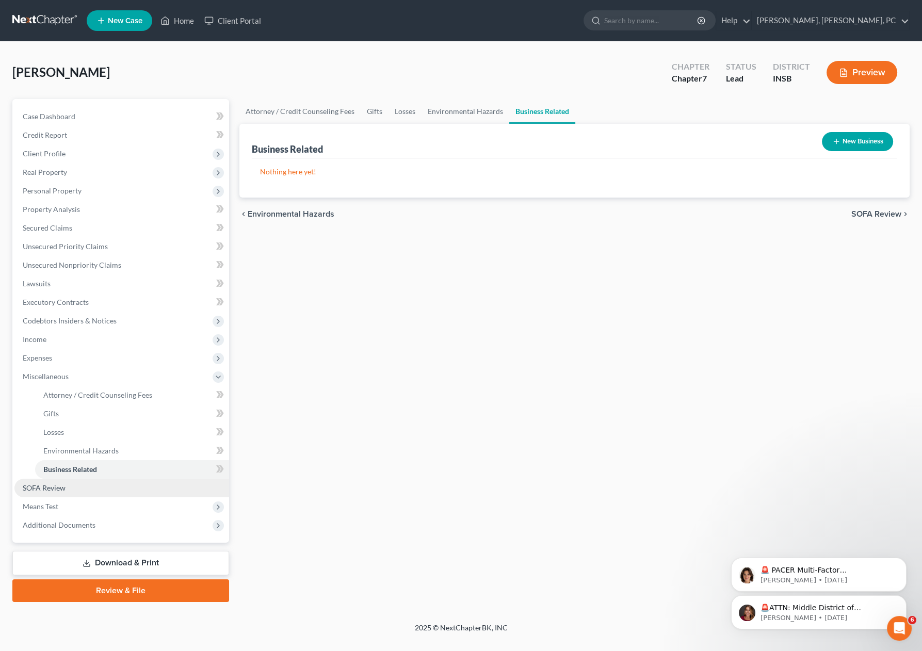
click at [78, 487] on link "SOFA Review" at bounding box center [121, 488] width 215 height 19
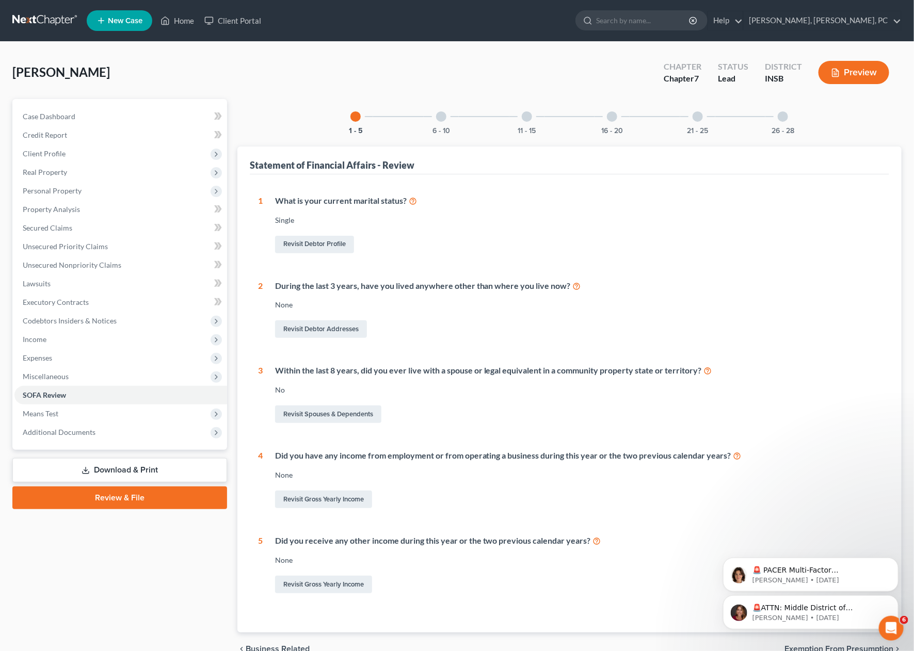
click at [786, 114] on div at bounding box center [783, 116] width 10 height 10
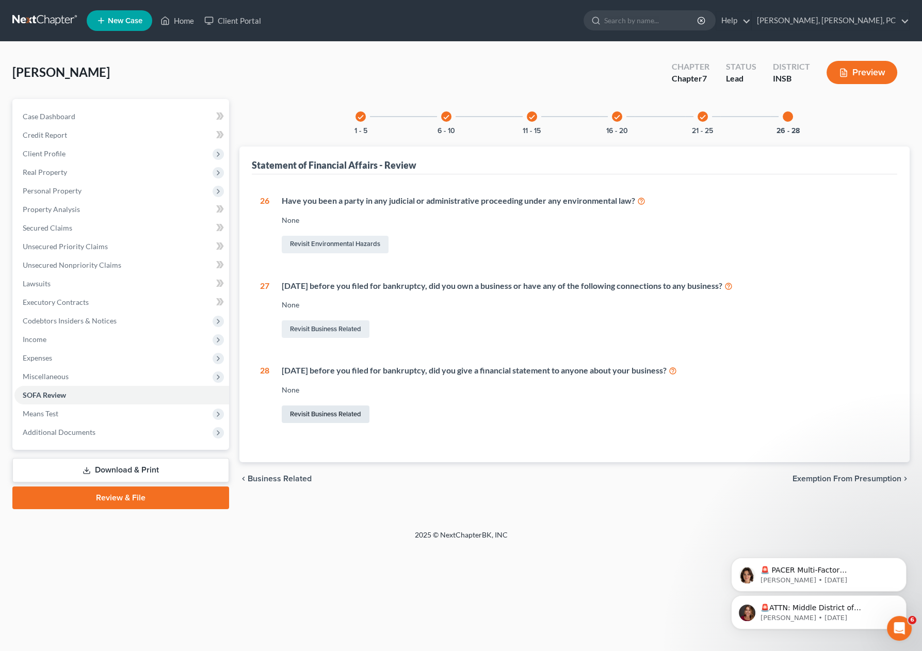
click at [317, 412] on link "Revisit Business Related" at bounding box center [326, 415] width 88 height 18
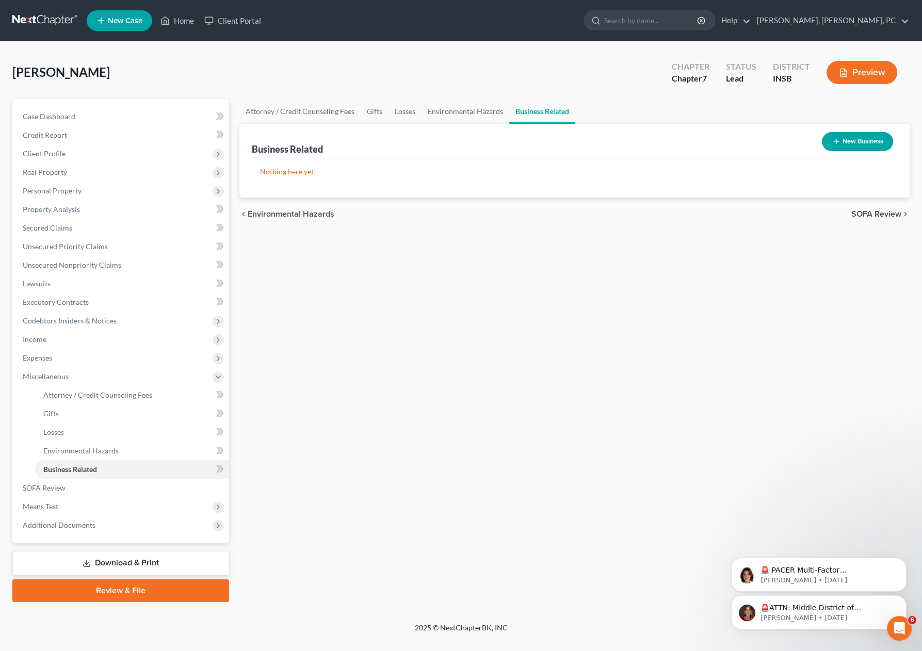
click at [408, 469] on div "Attorney / Credit Counseling Fees Gifts Losses Environmental Hazards Business R…" at bounding box center [574, 350] width 681 height 503
